Goal: Transaction & Acquisition: Purchase product/service

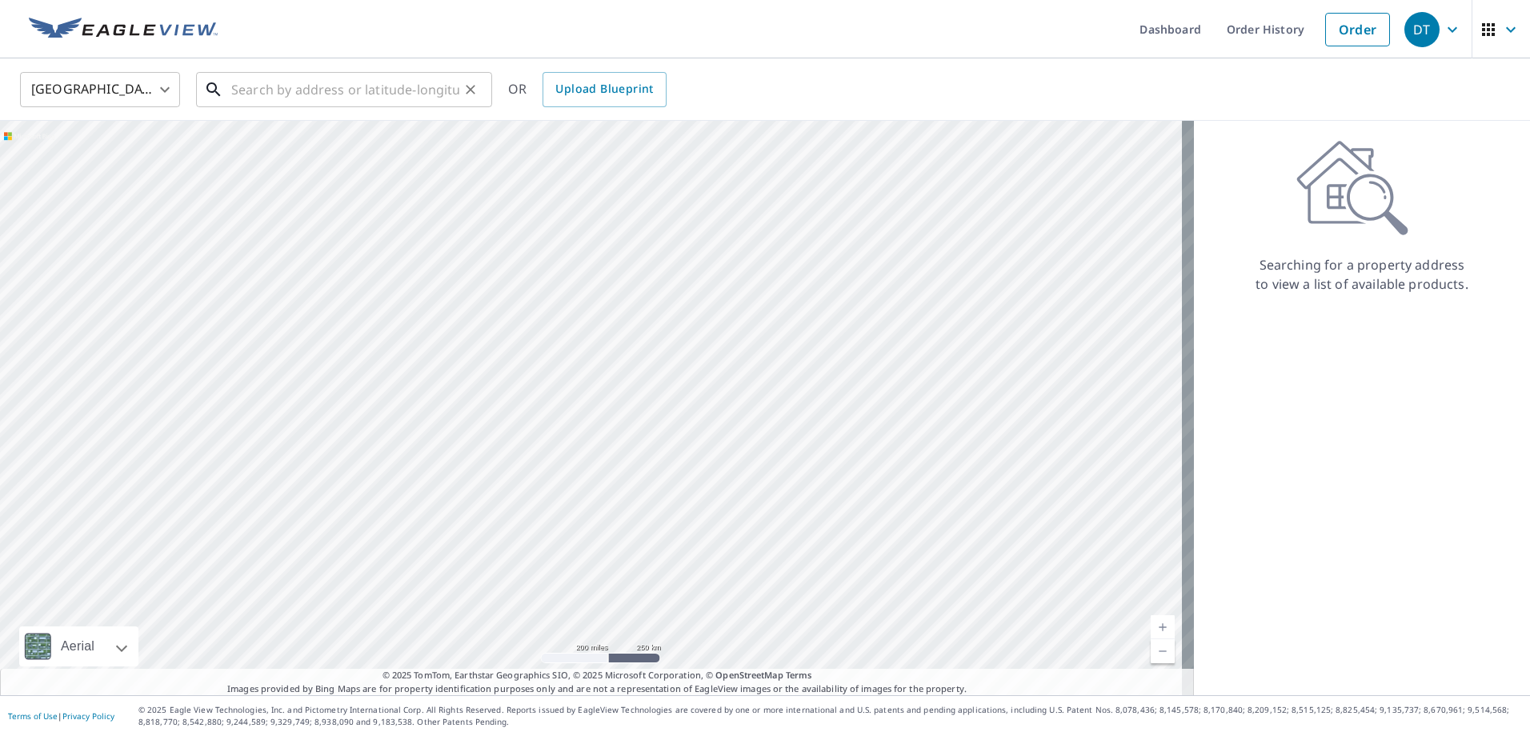
click at [291, 107] on div "​" at bounding box center [344, 89] width 296 height 35
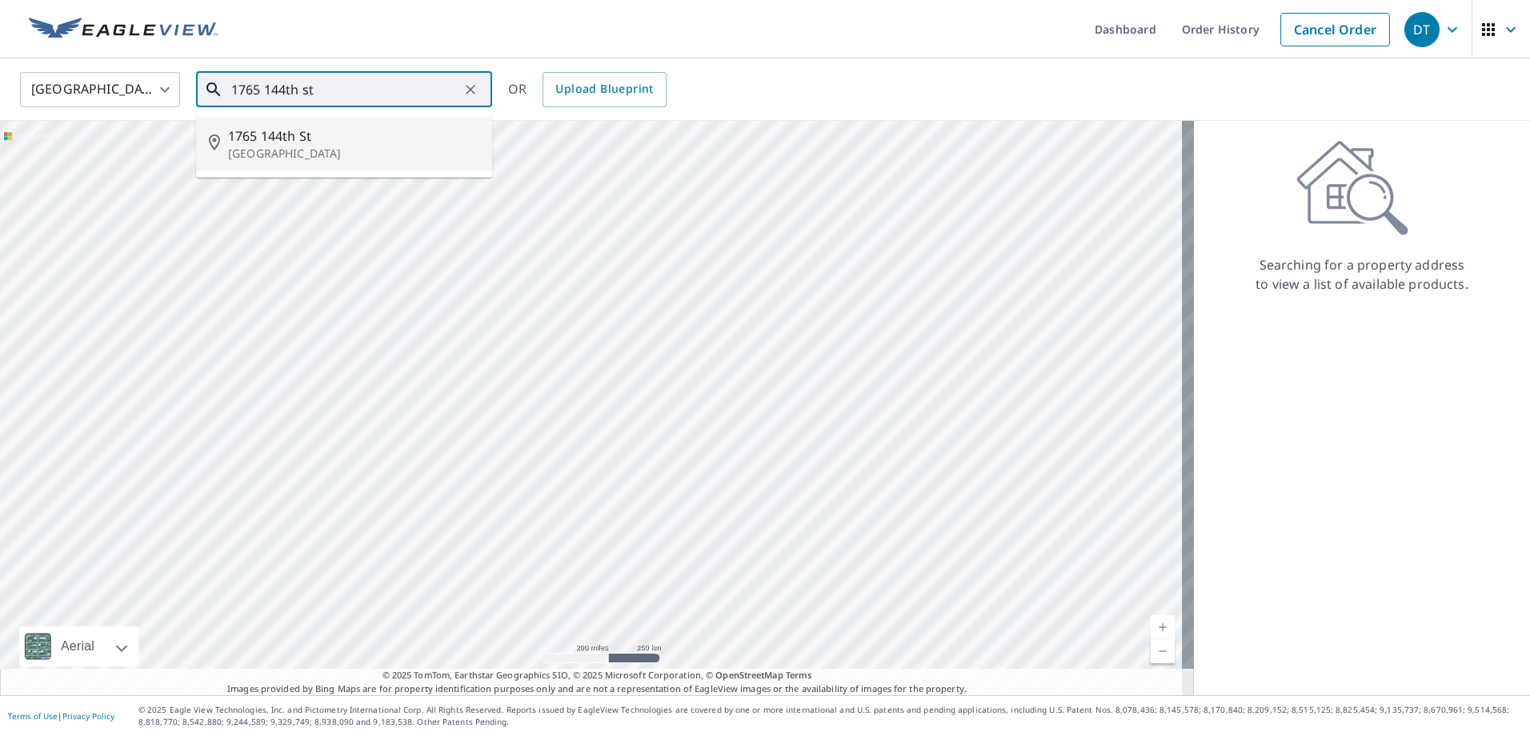
click at [302, 150] on p "[GEOGRAPHIC_DATA]" at bounding box center [353, 154] width 251 height 16
type input "1765 [STREET_ADDRESS]"
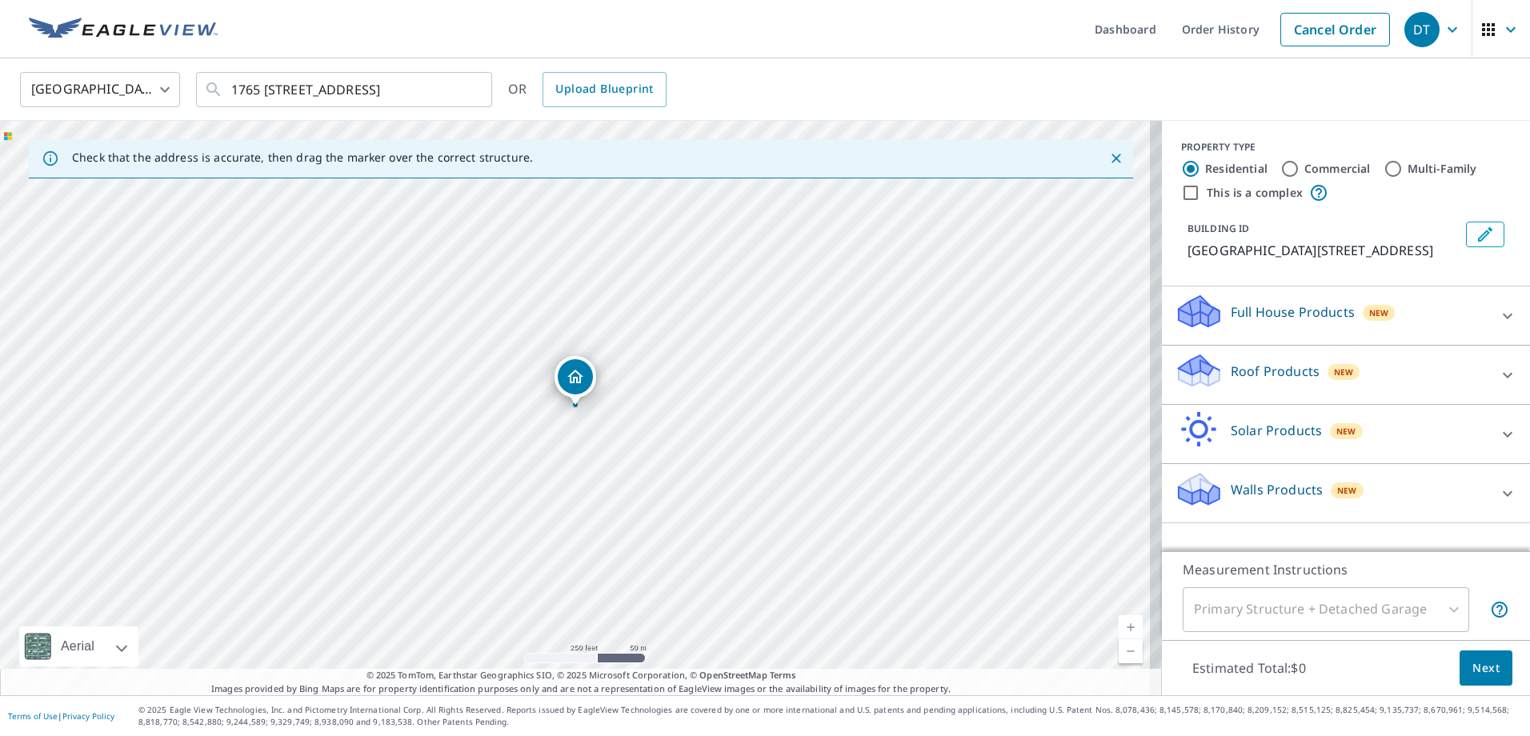
click at [1370, 375] on div "Roof Products New" at bounding box center [1331, 375] width 314 height 46
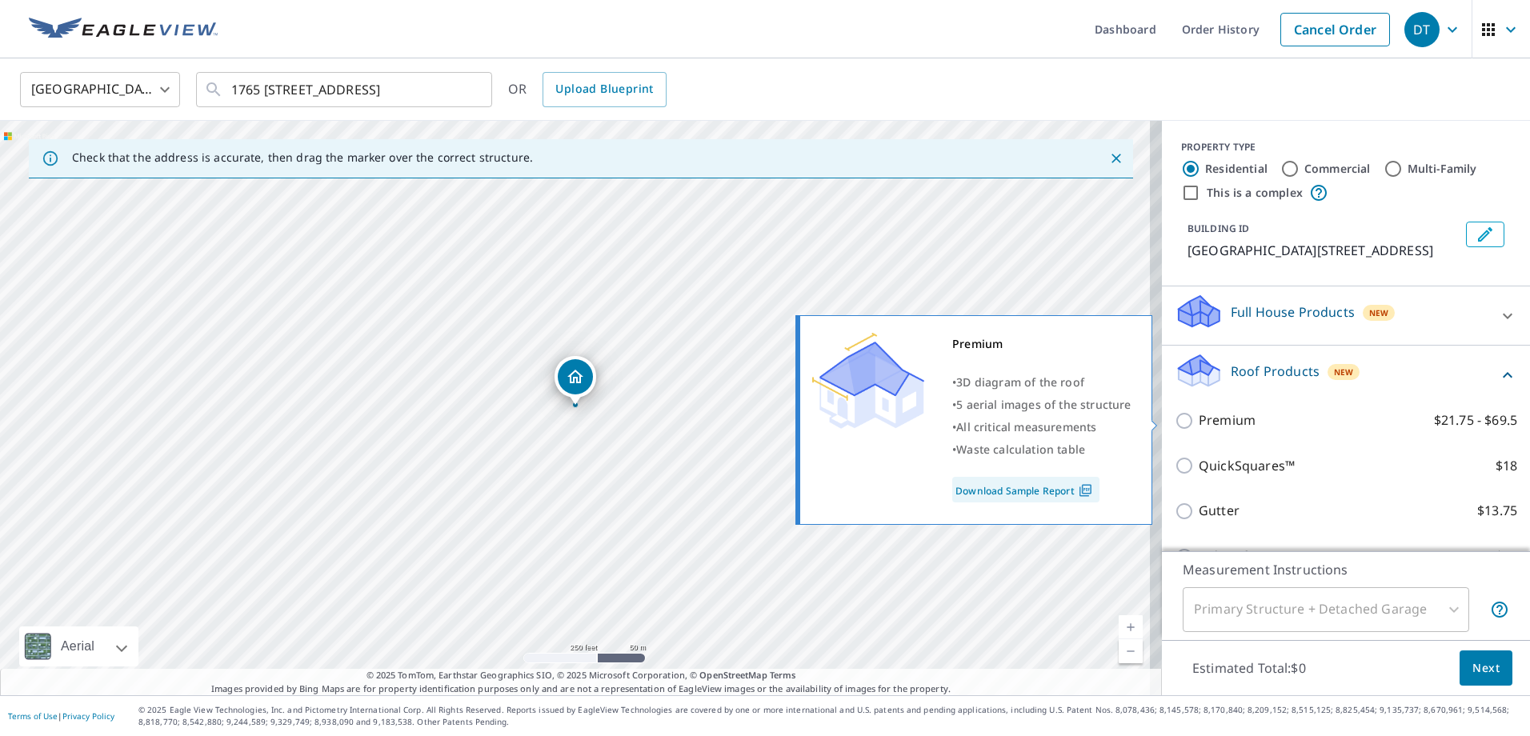
click at [1177, 424] on input "Premium $21.75 - $69.5" at bounding box center [1186, 420] width 24 height 19
checkbox input "true"
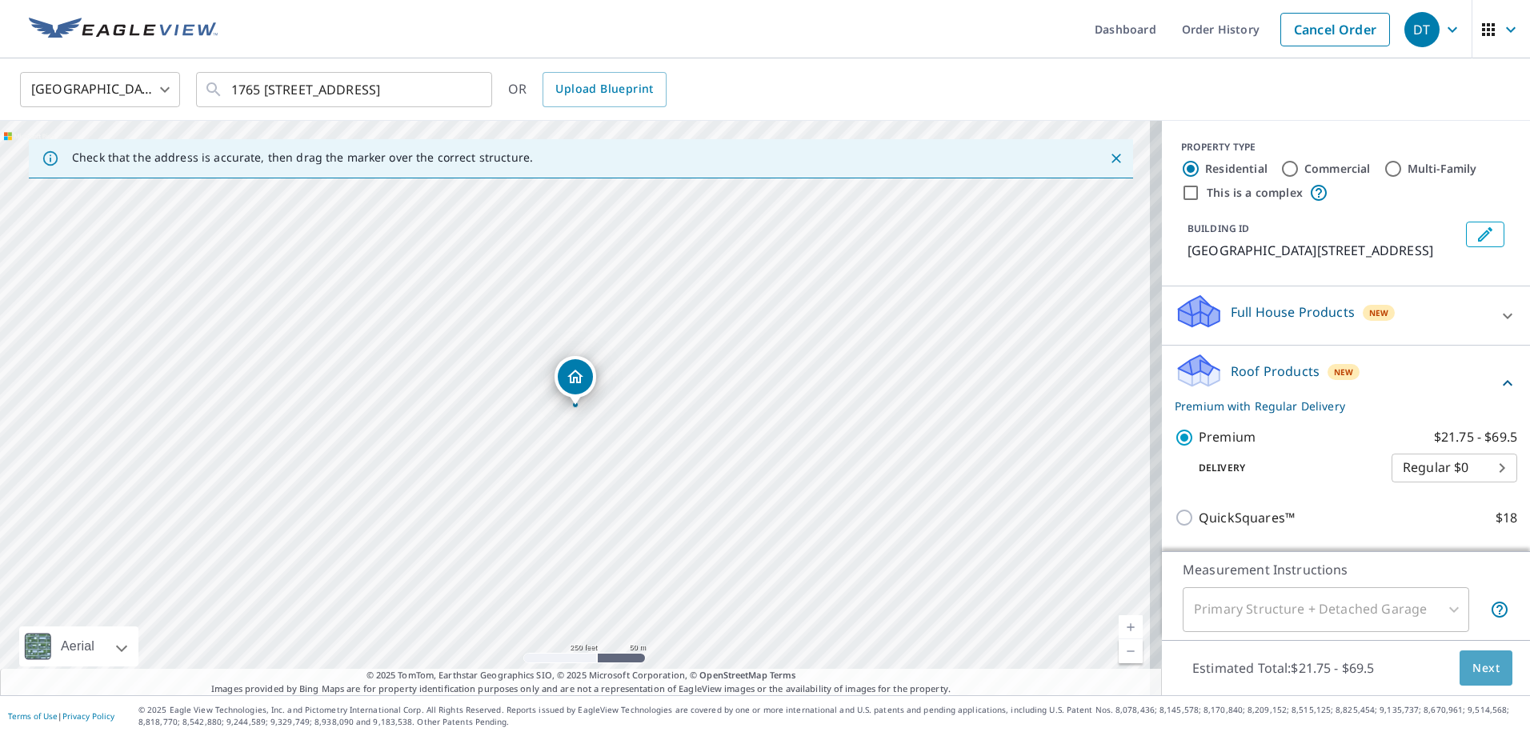
click at [1480, 684] on button "Next" at bounding box center [1485, 668] width 53 height 36
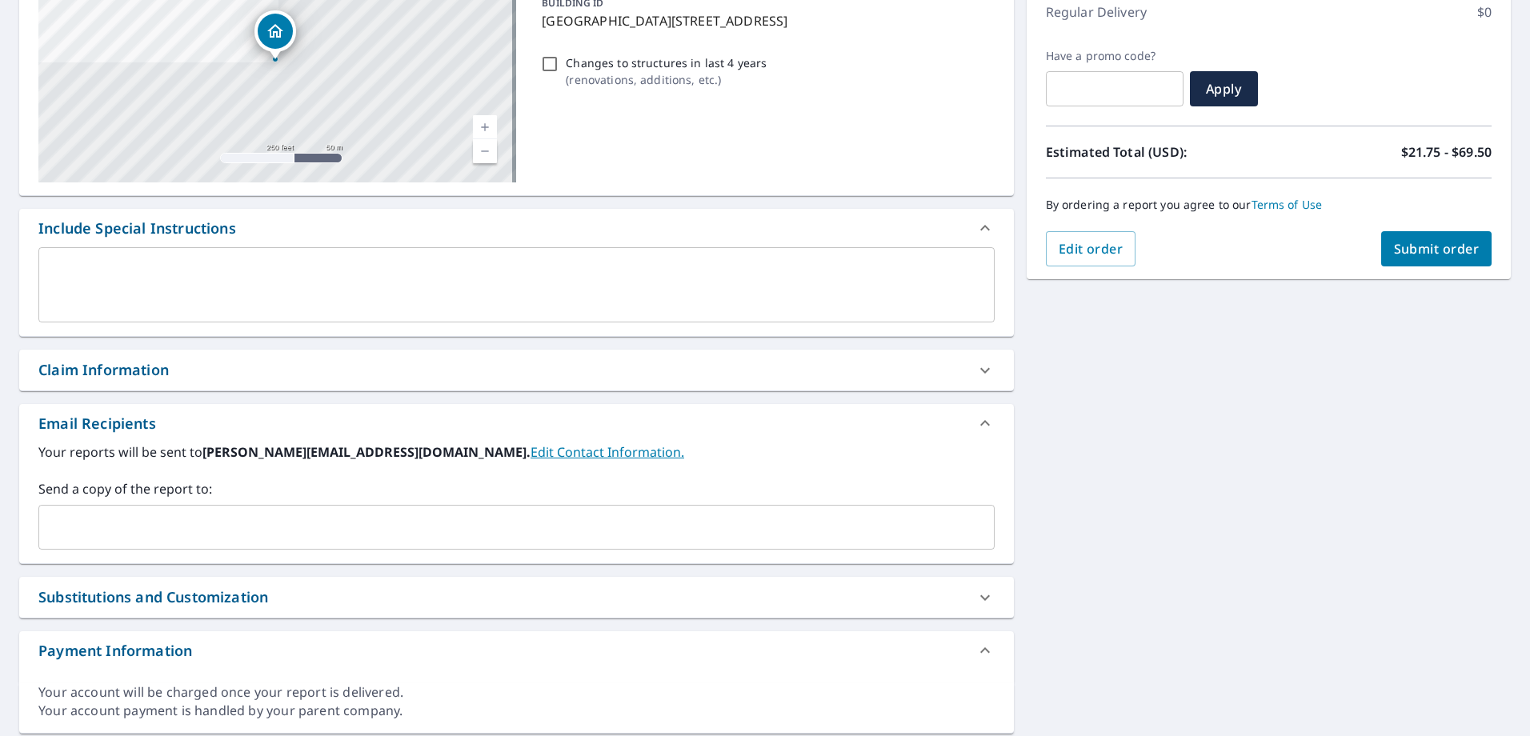
scroll to position [240, 0]
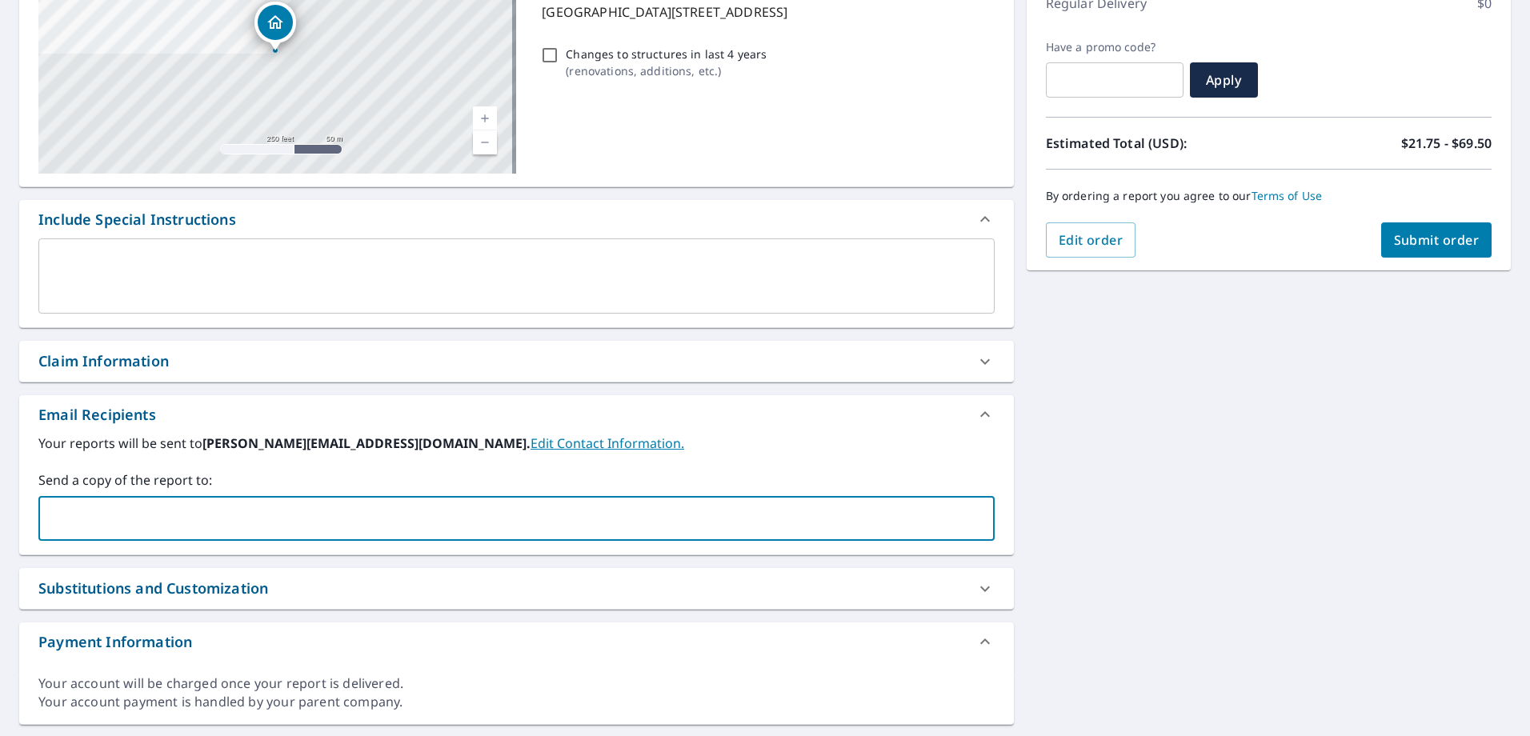
click at [303, 526] on input "text" at bounding box center [505, 518] width 918 height 30
type input "[EMAIL_ADDRESS][DOMAIN_NAME]"
type input "[EMAIL_ADDRESS][PERSON_NAME][DOMAIN_NAME]"
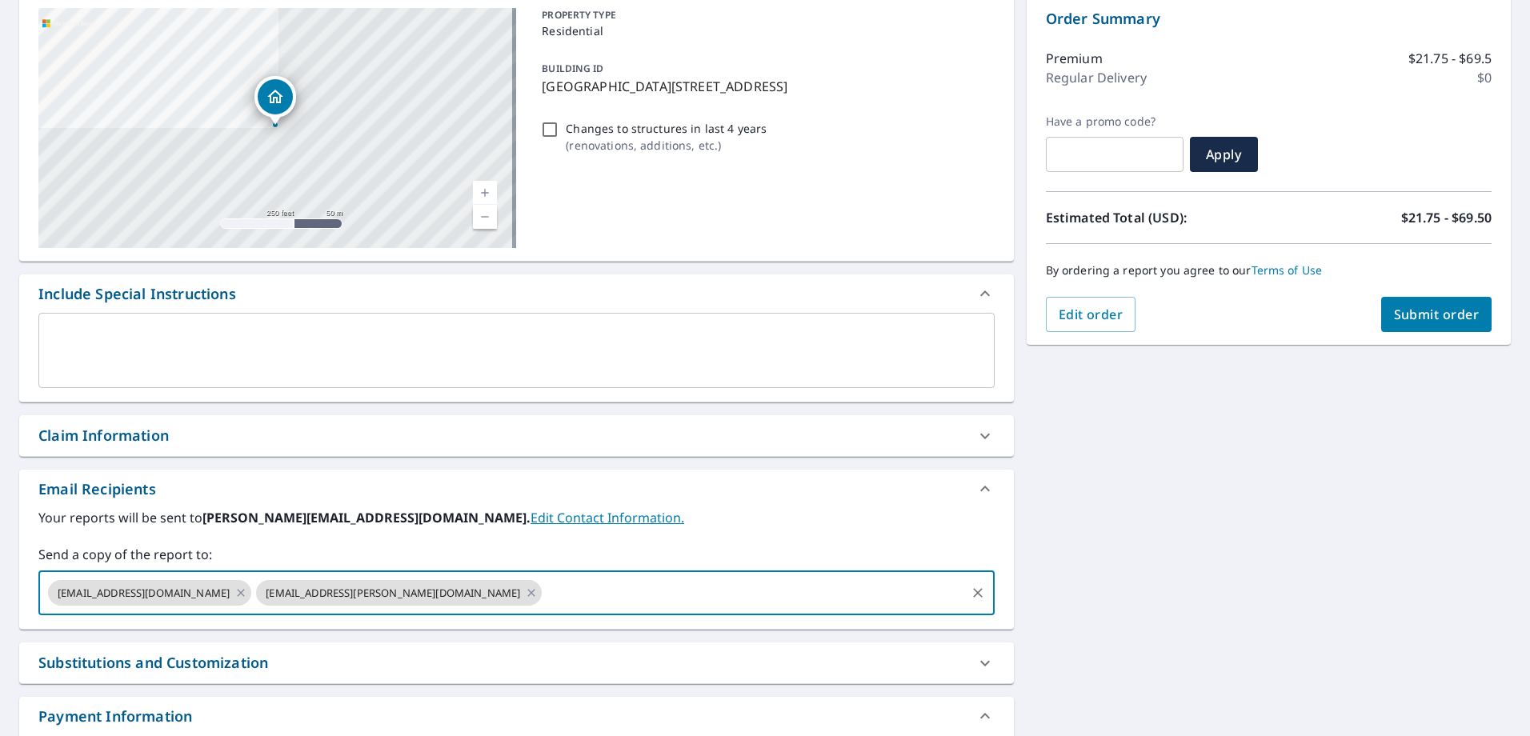
scroll to position [282, 0]
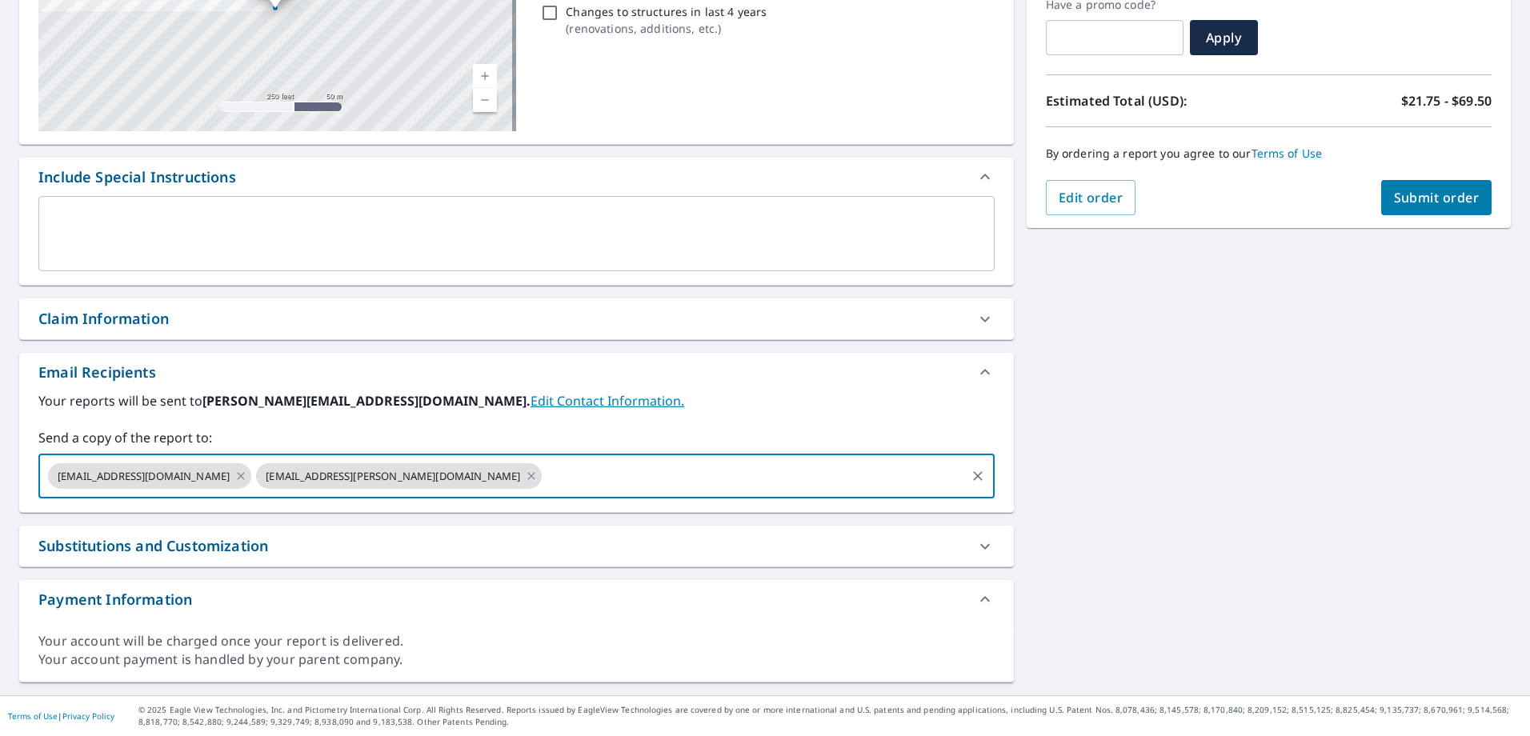
click at [1418, 216] on div "Order Summary Premium $21.75 - $69.5 Regular Delivery $0 Have a promo code? ​ A…" at bounding box center [1268, 53] width 484 height 350
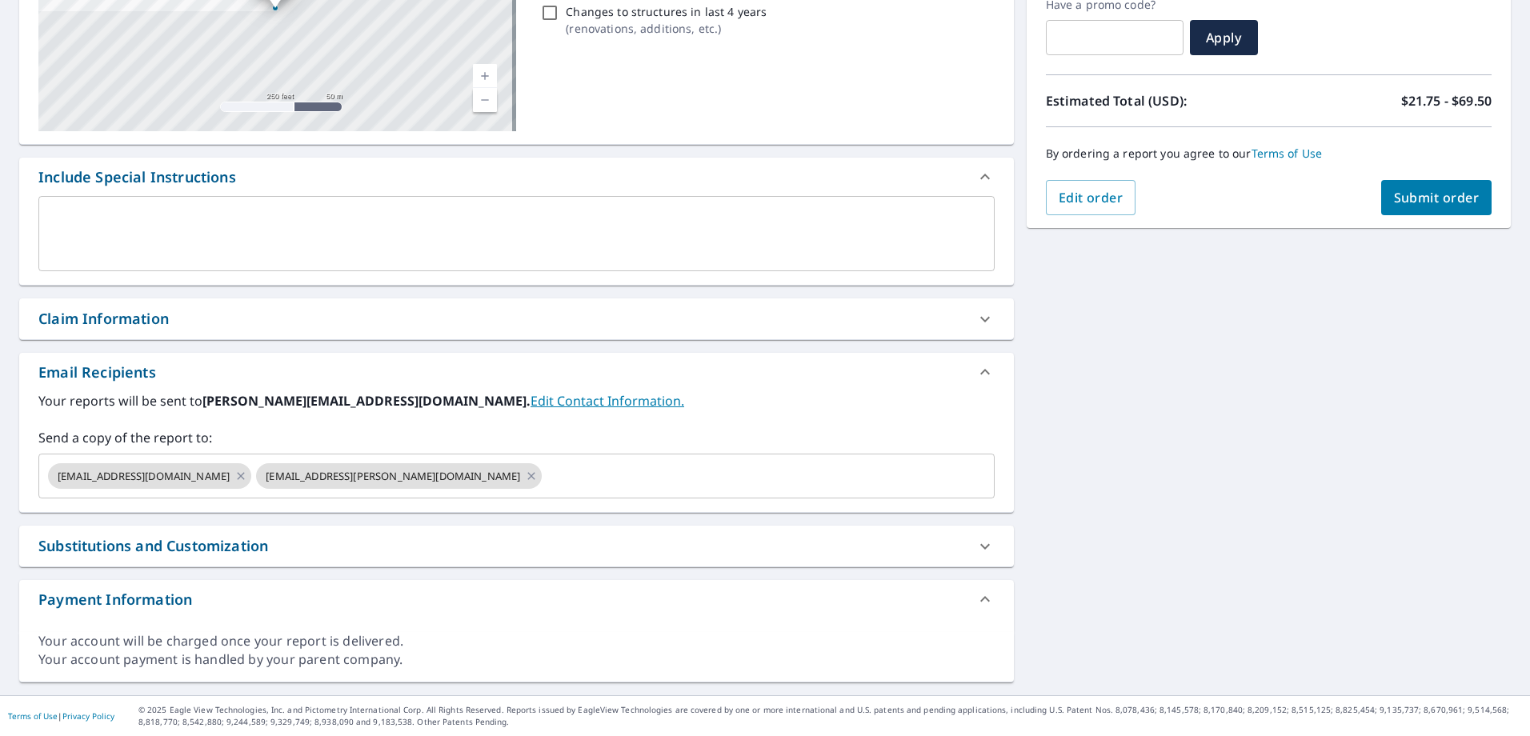
click at [1417, 217] on div "Order Summary Premium $21.75 - $69.5 Regular Delivery $0 Have a promo code? ​ A…" at bounding box center [1268, 53] width 484 height 350
click at [1410, 190] on span "Submit order" at bounding box center [1437, 198] width 86 height 18
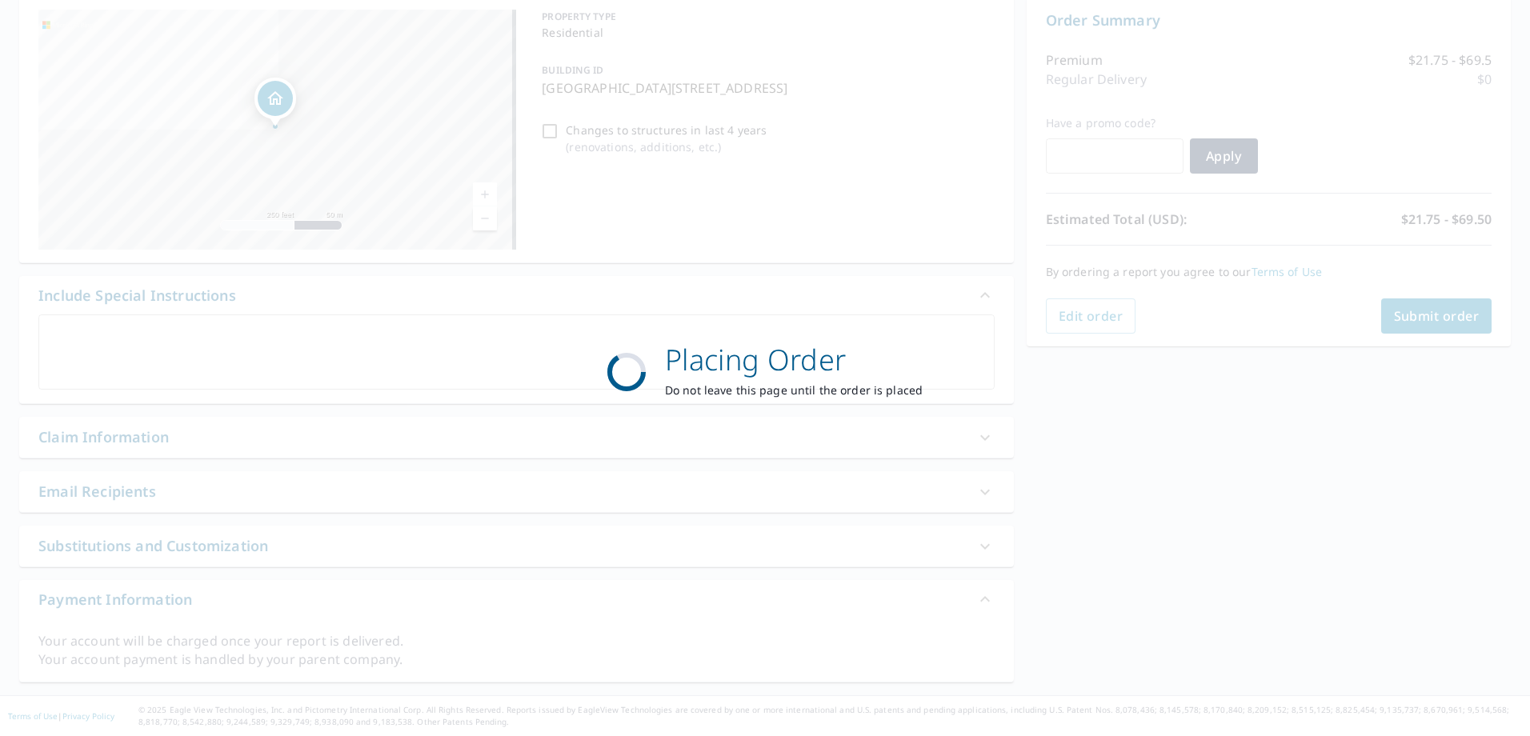
scroll to position [164, 0]
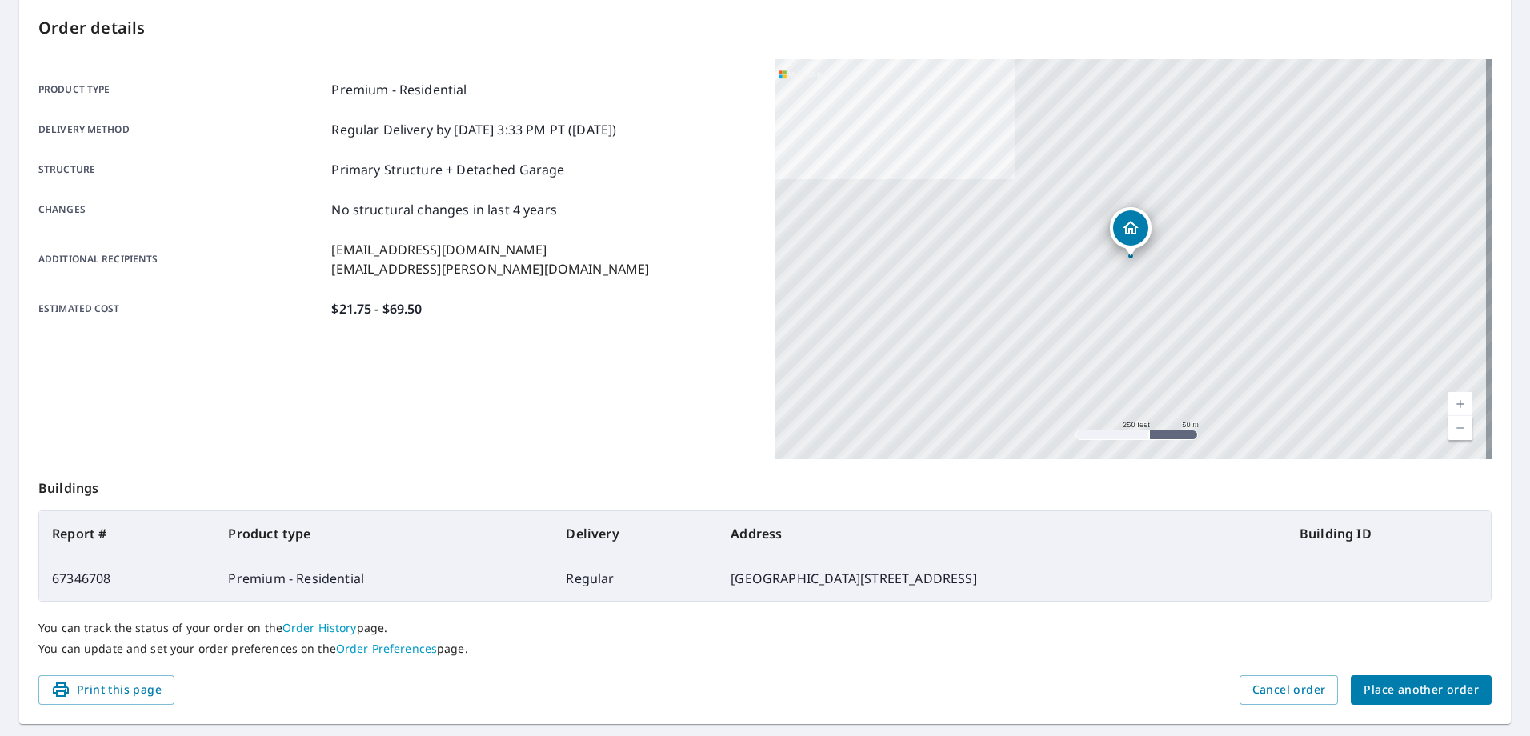
click at [1398, 683] on span "Place another order" at bounding box center [1420, 690] width 115 height 20
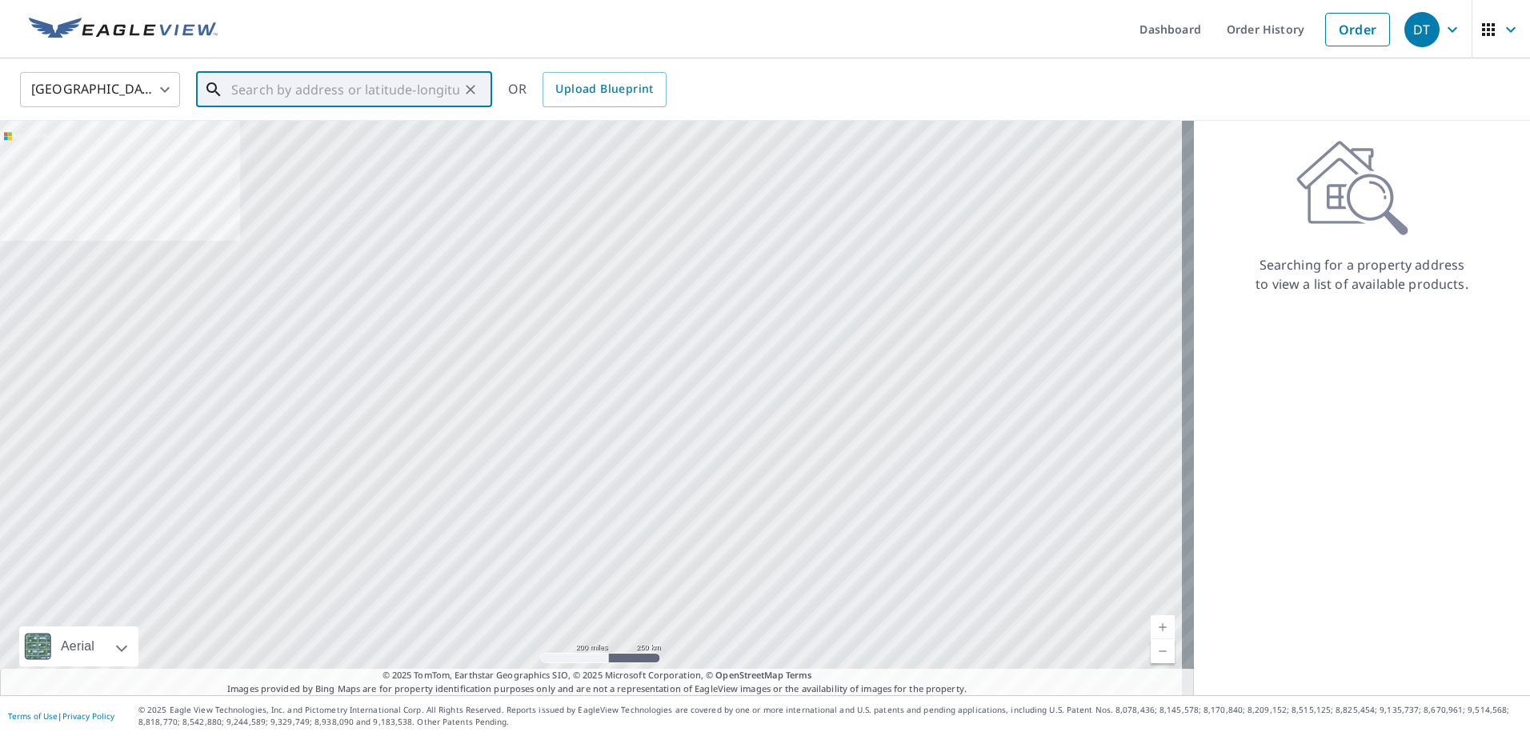
click at [349, 105] on input "text" at bounding box center [345, 89] width 228 height 45
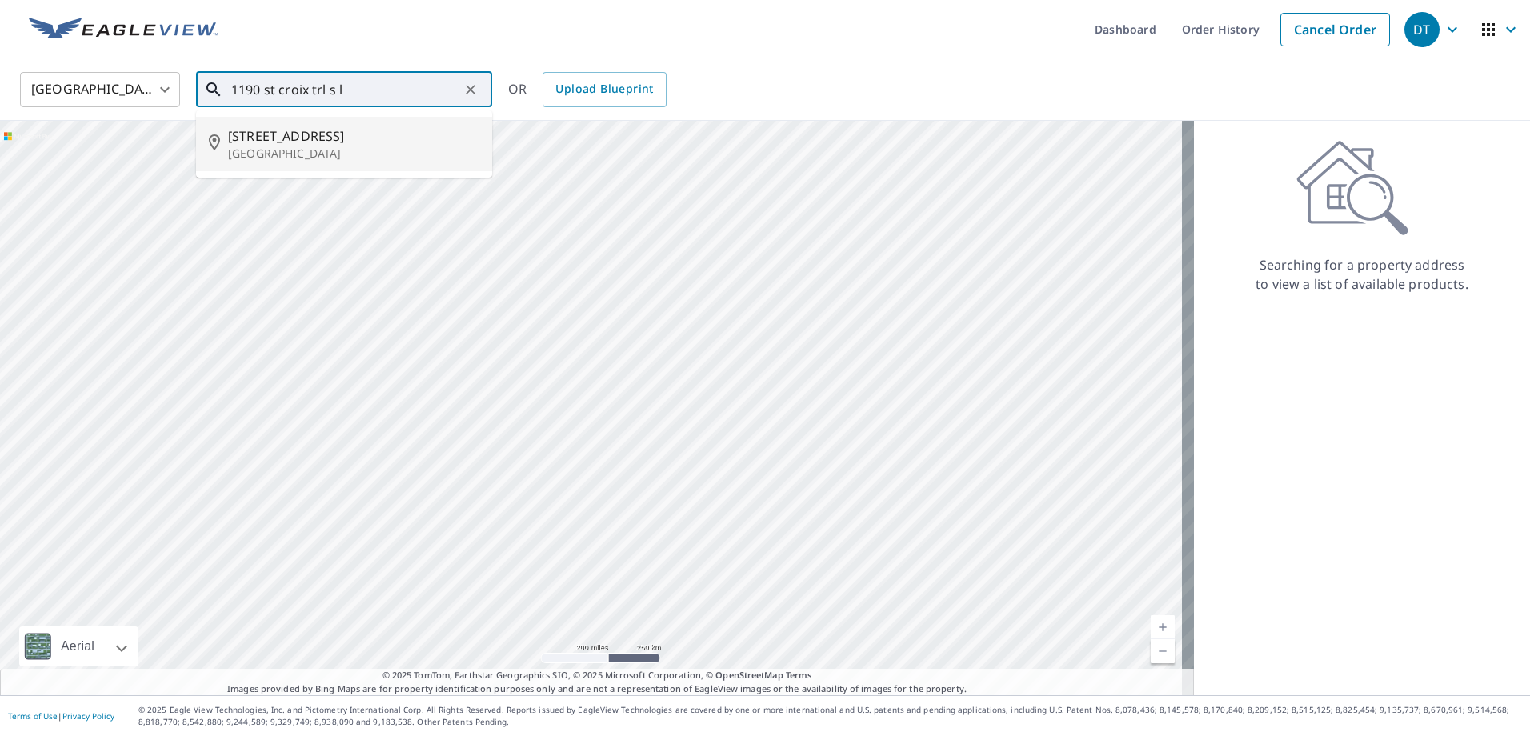
click at [359, 143] on span "[STREET_ADDRESS]" at bounding box center [353, 135] width 251 height 19
type input "[STREET_ADDRESS]"
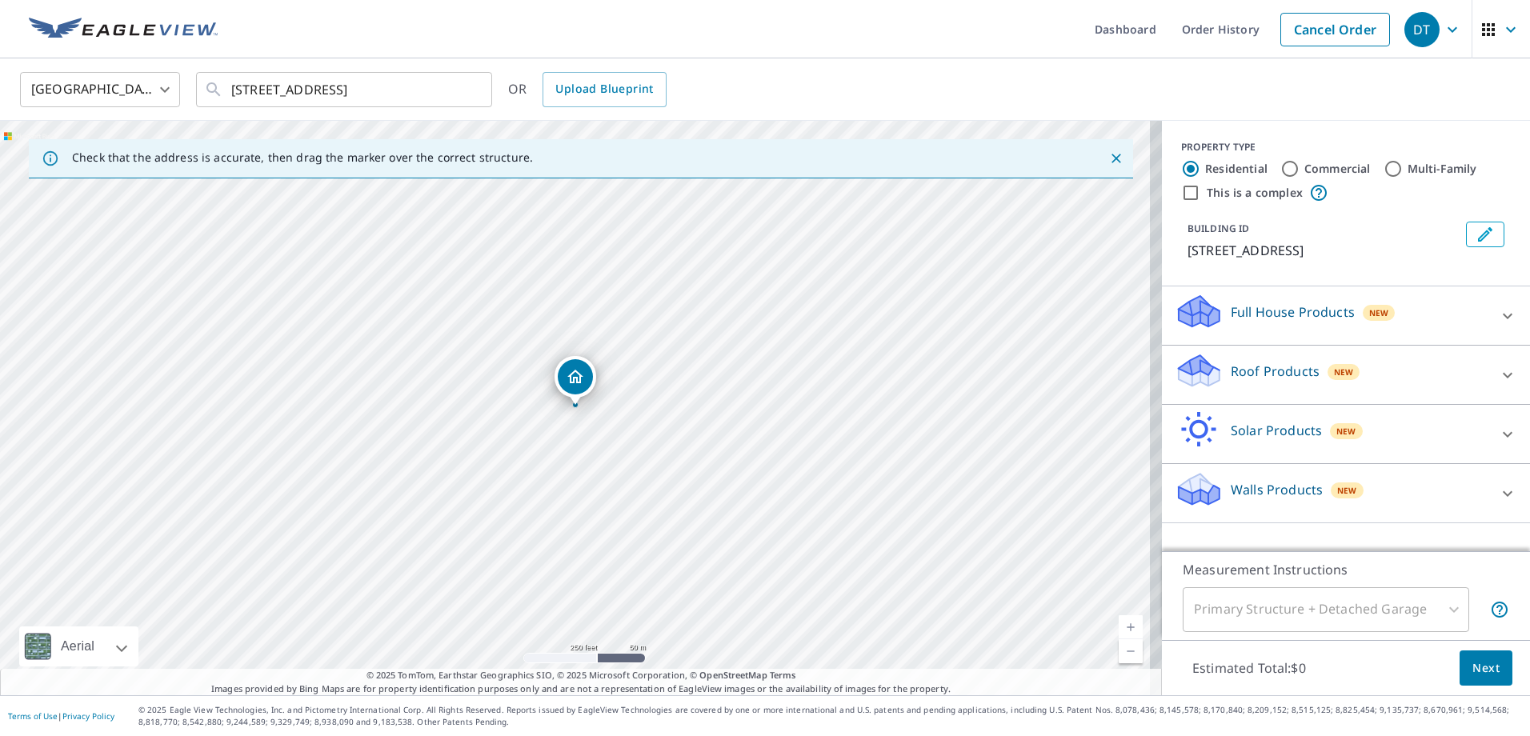
click at [1278, 362] on p "Roof Products" at bounding box center [1274, 371] width 89 height 19
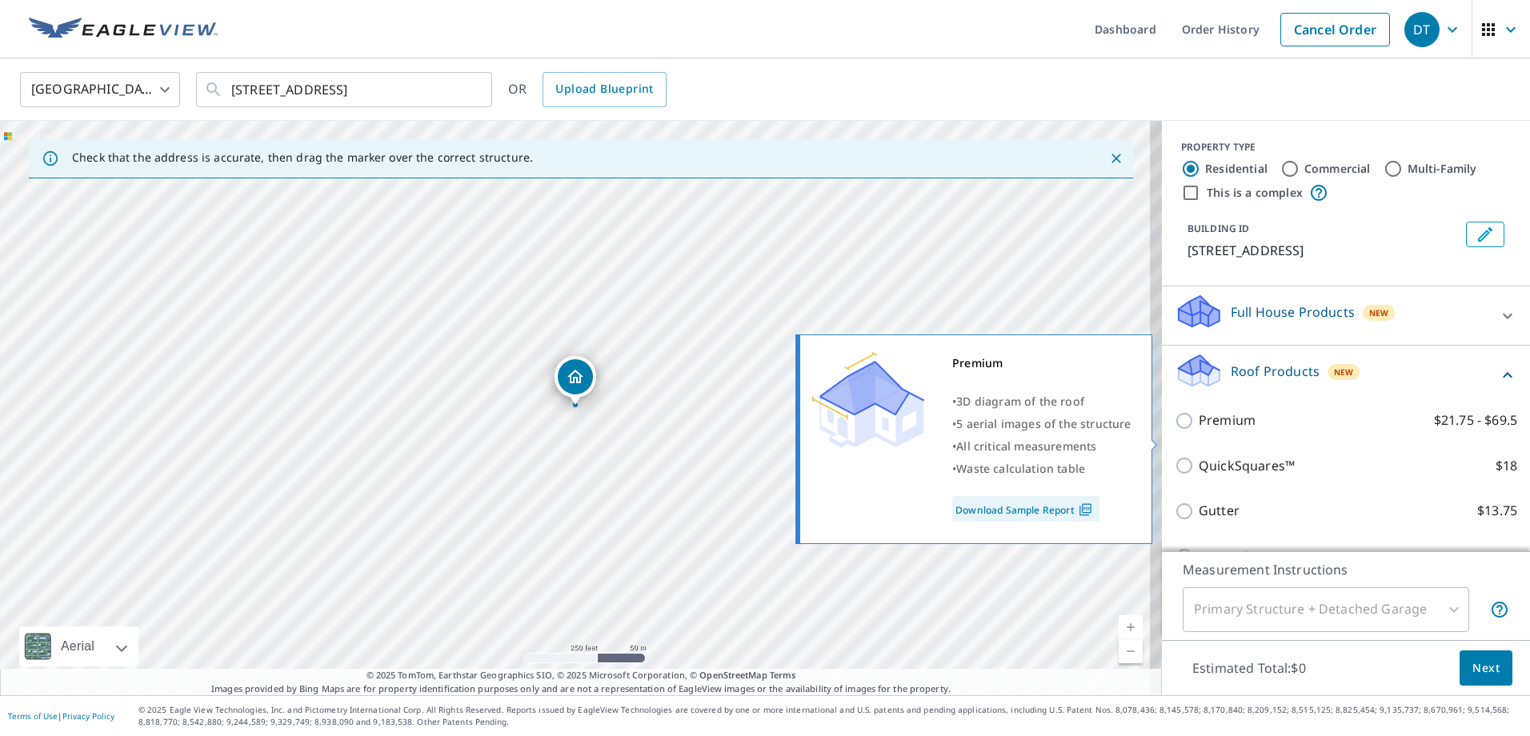
click at [1174, 430] on input "Premium $21.75 - $69.5" at bounding box center [1186, 420] width 24 height 19
checkbox input "true"
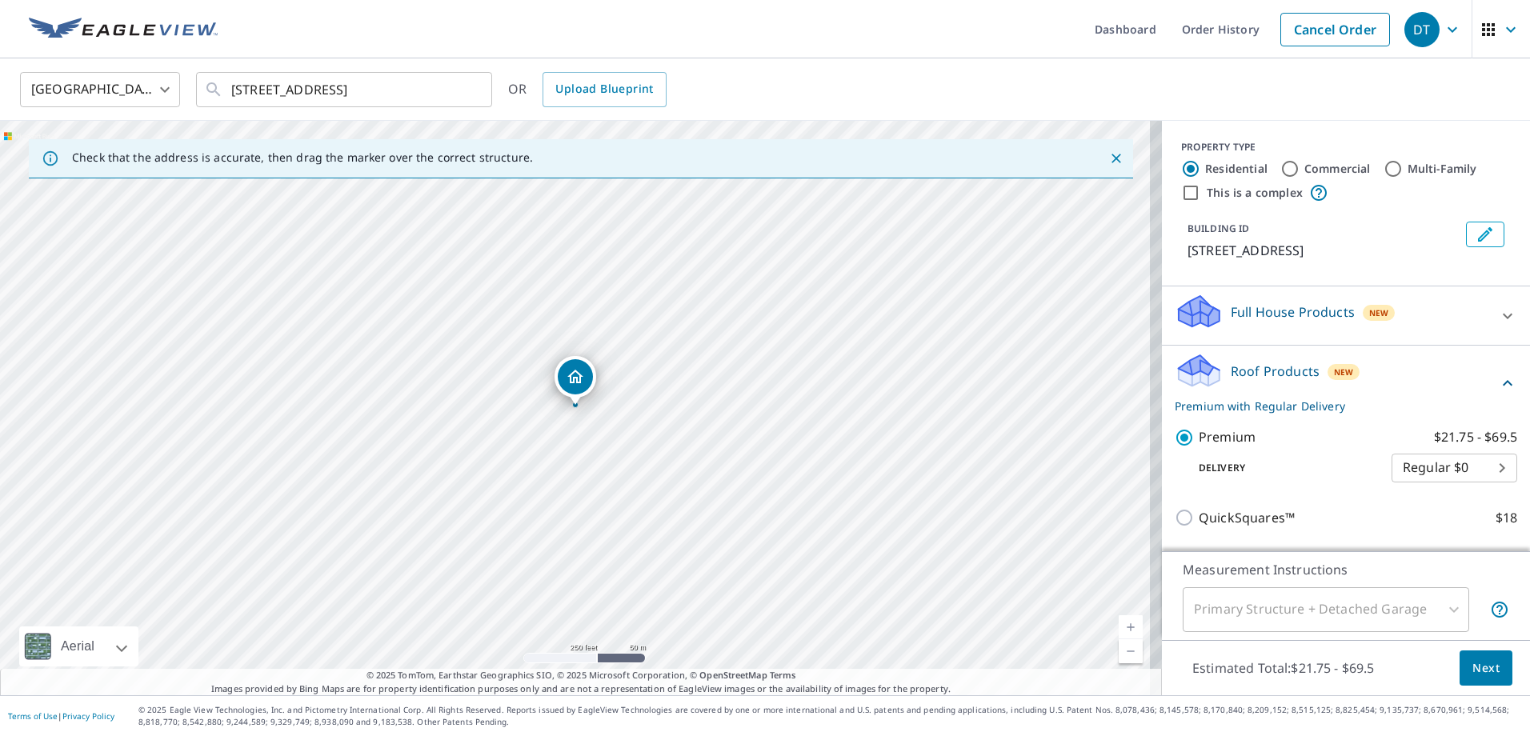
click at [1487, 665] on button "Next" at bounding box center [1485, 668] width 53 height 36
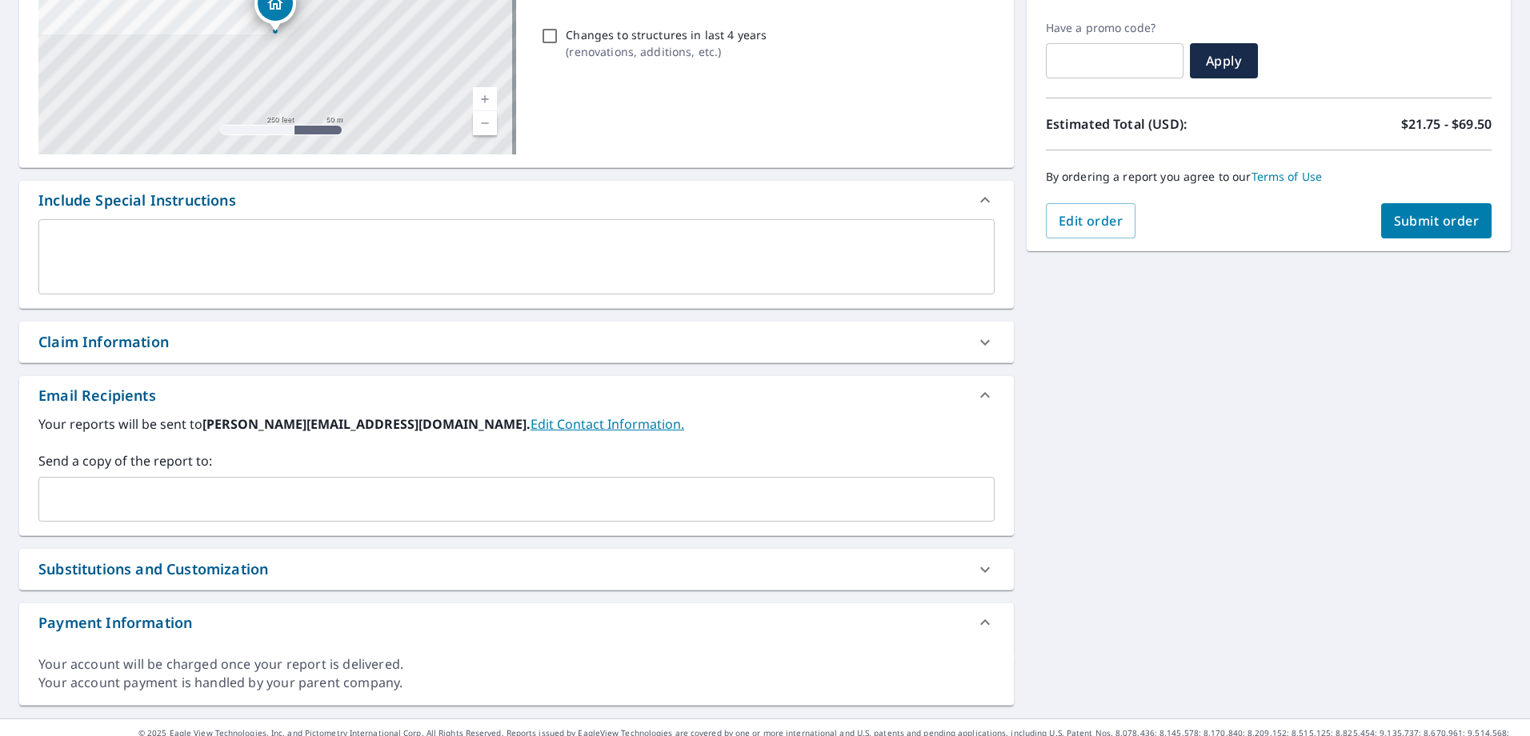
scroll to position [282, 0]
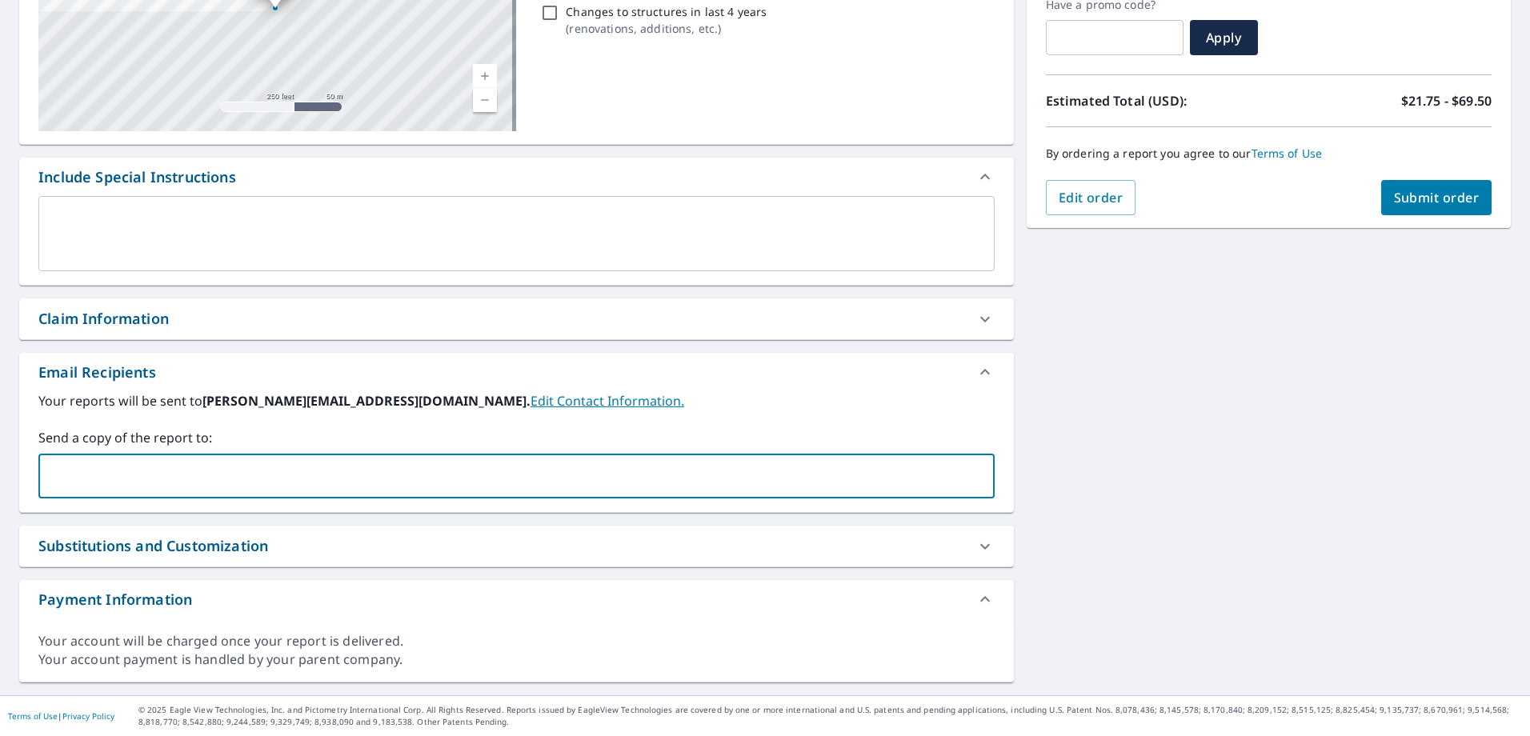
click at [254, 474] on input "text" at bounding box center [505, 476] width 918 height 30
type input "[EMAIL_ADDRESS][DOMAIN_NAME]"
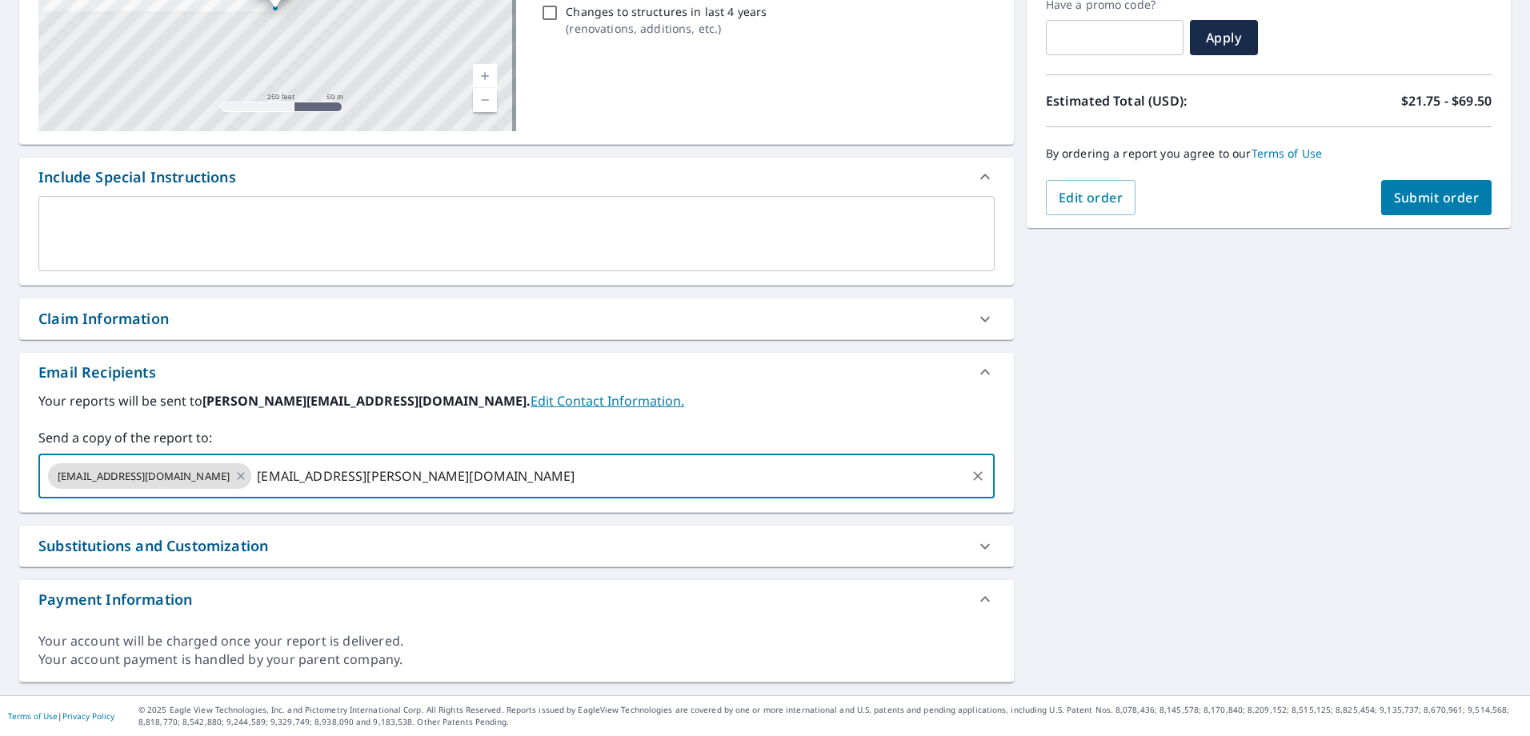
type input "[EMAIL_ADDRESS][PERSON_NAME][DOMAIN_NAME]"
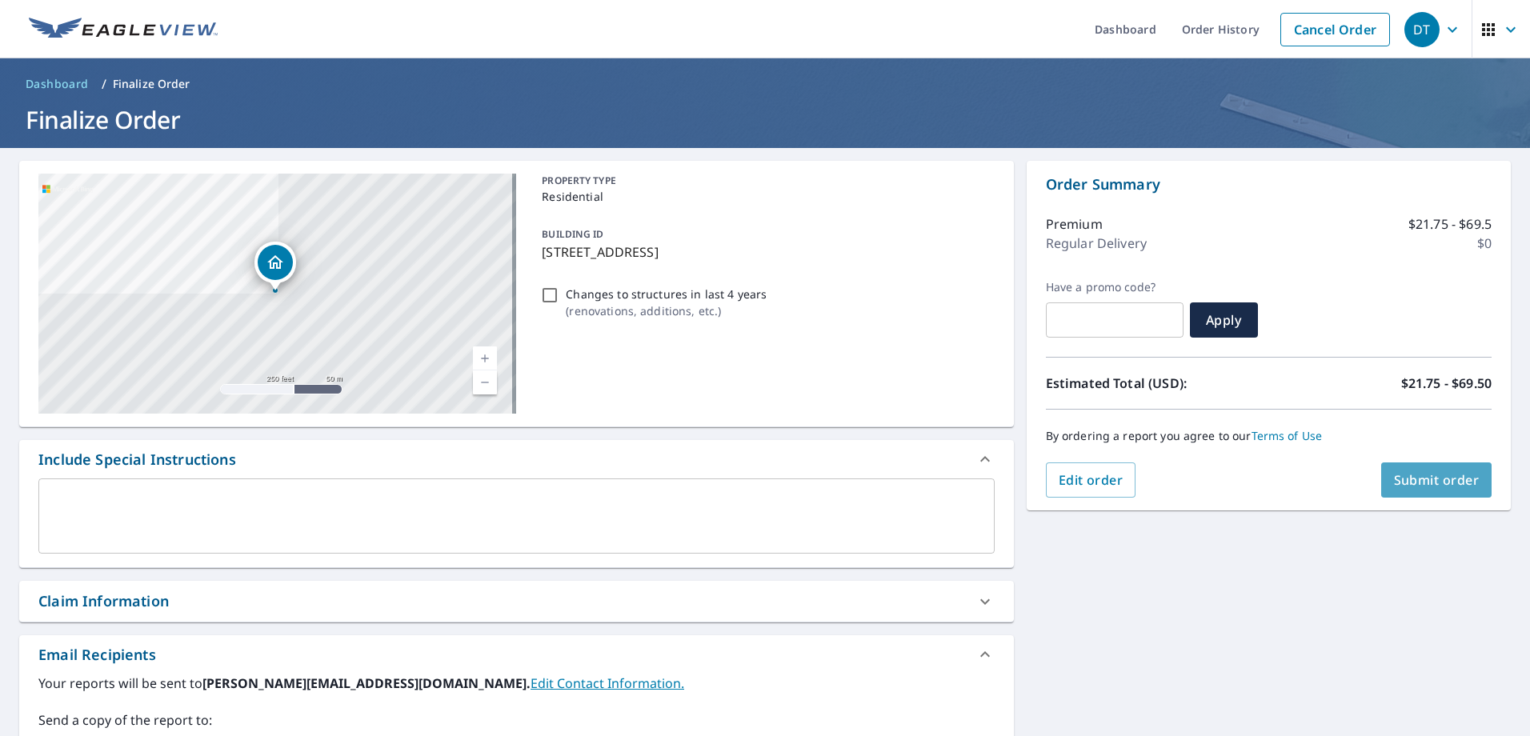
click at [1408, 476] on span "Submit order" at bounding box center [1437, 480] width 86 height 18
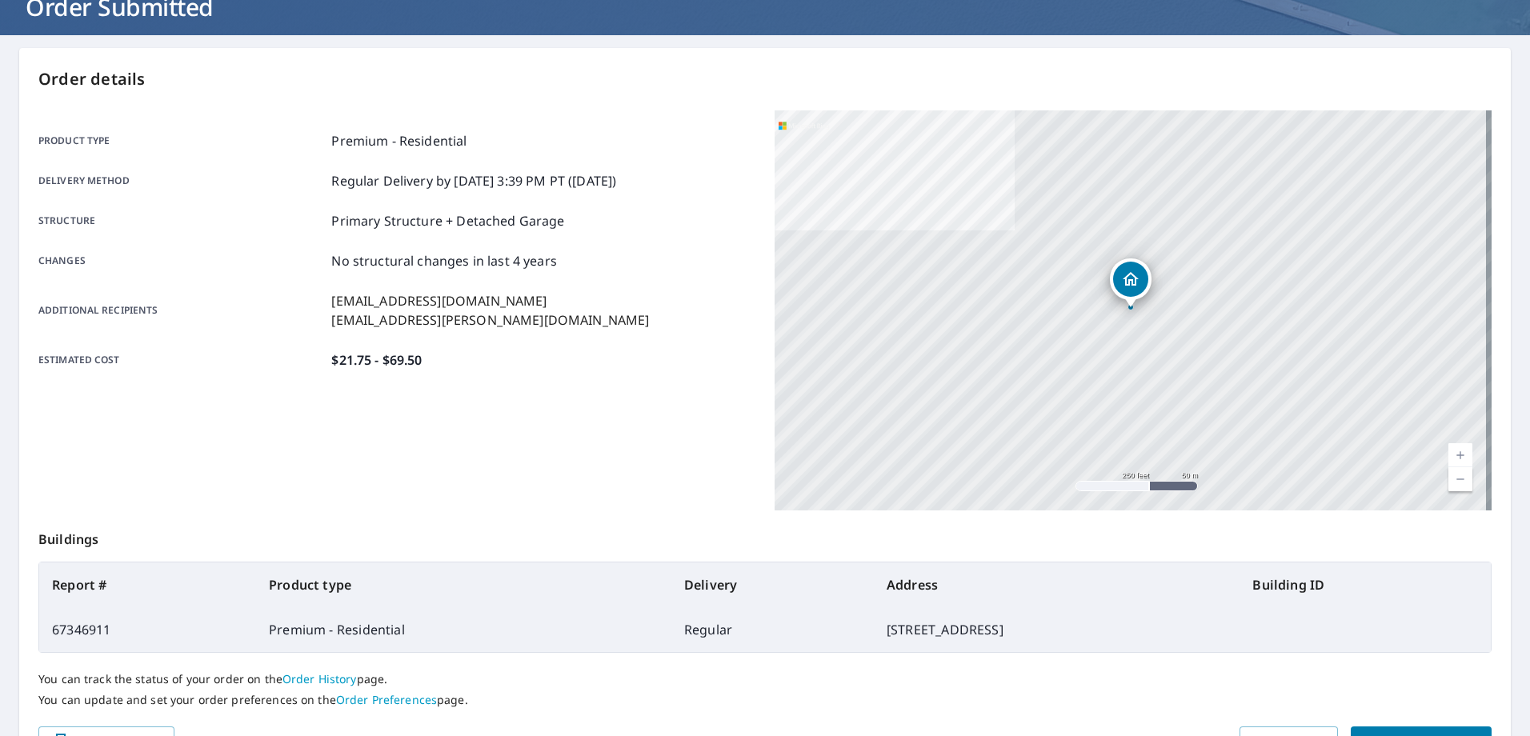
scroll to position [206, 0]
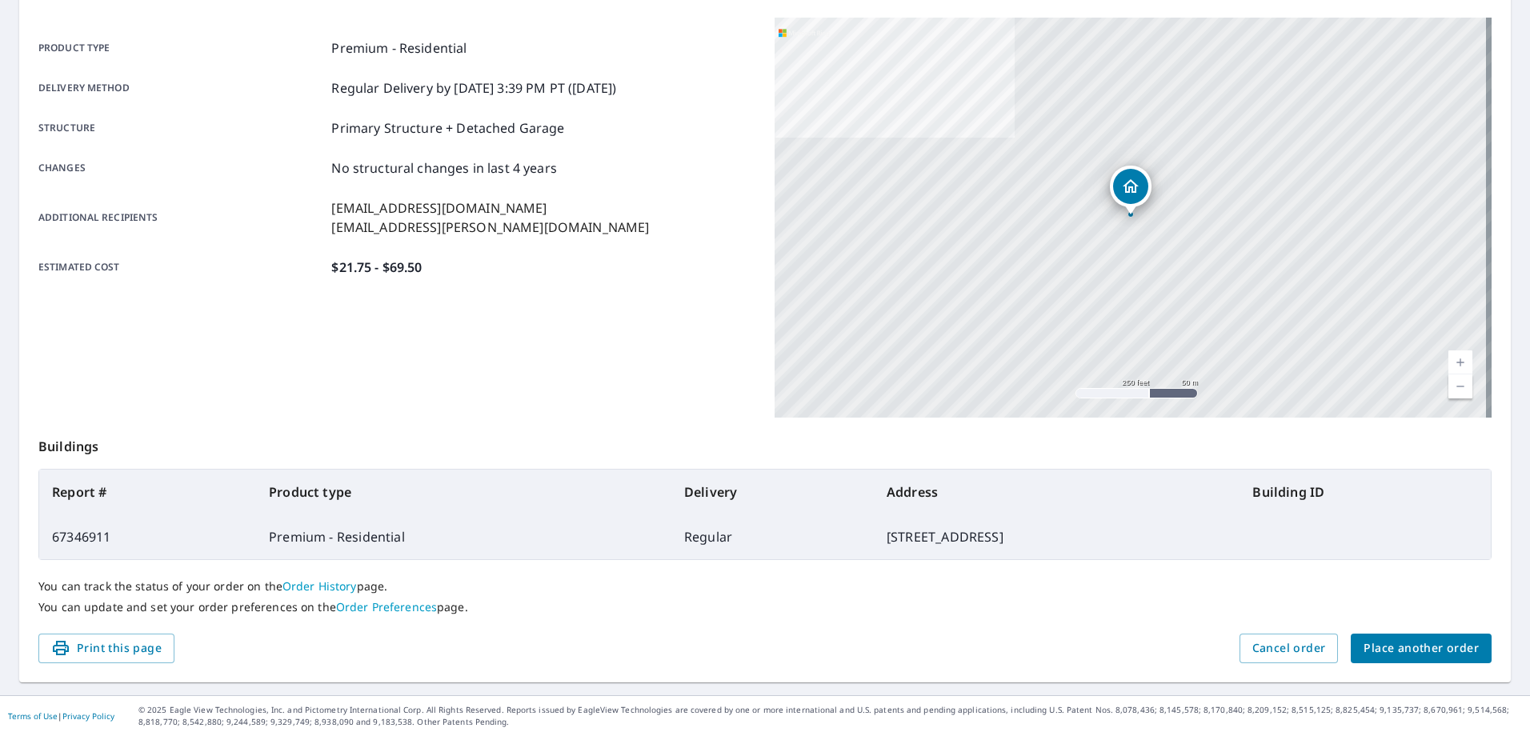
click at [1386, 657] on span "Place another order" at bounding box center [1420, 648] width 115 height 20
